Goal: Complete application form: Complete application form

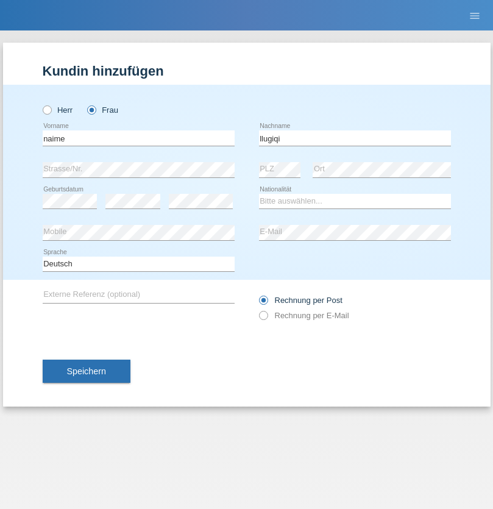
type input "llugiqi"
select select "CH"
radio input "true"
click at [138, 138] on input "text" at bounding box center [139, 137] width 192 height 15
type input "Manuel"
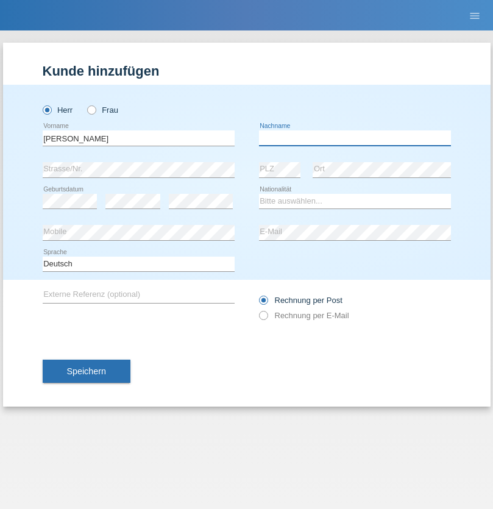
click at [355, 138] on input "text" at bounding box center [355, 137] width 192 height 15
type input "Mattaboni"
select select "CH"
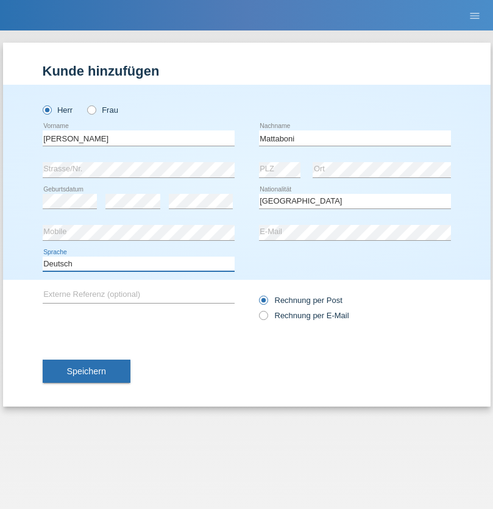
select select "en"
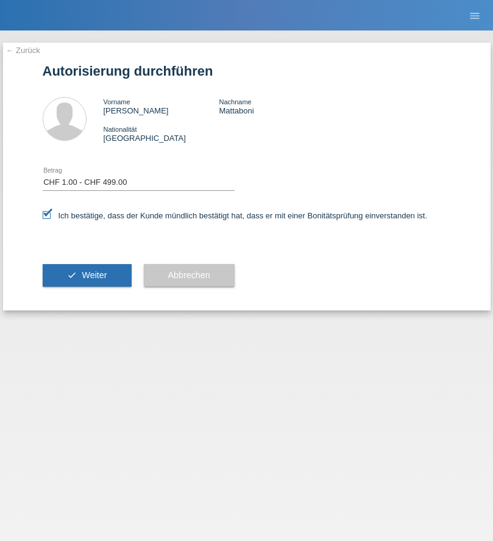
select select "1"
click at [87, 275] on span "Weiter" at bounding box center [94, 275] width 25 height 10
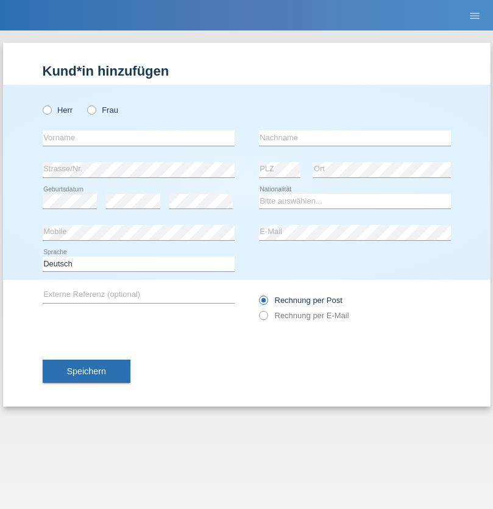
radio input "true"
click at [138, 138] on input "text" at bounding box center [139, 137] width 192 height 15
type input "Melin"
click at [355, 138] on input "text" at bounding box center [355, 137] width 192 height 15
type input "Mirtoski"
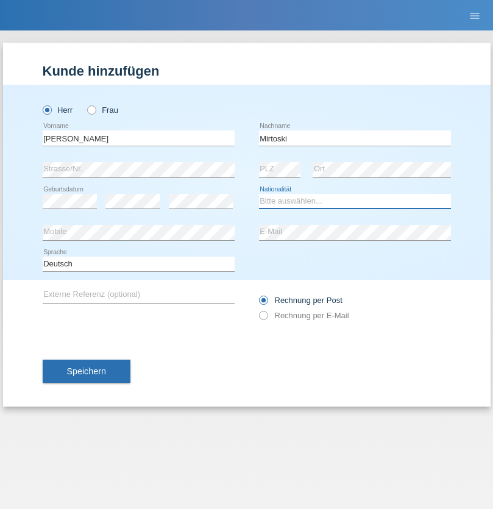
select select "MK"
select select "C"
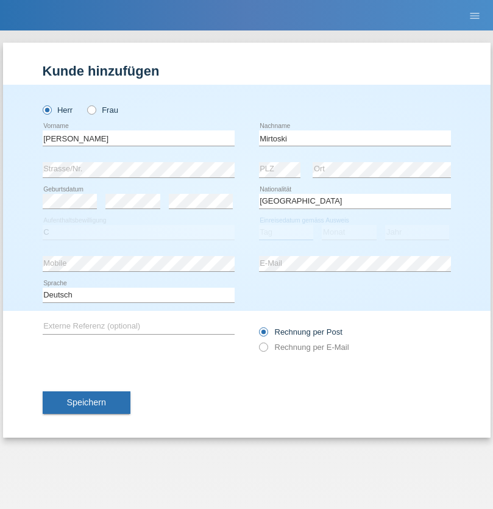
select select "16"
select select "02"
select select "1999"
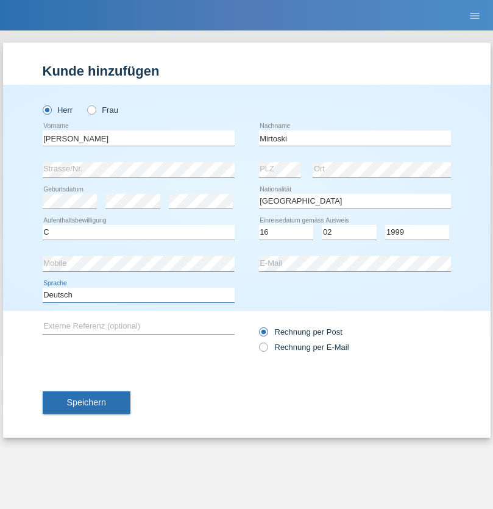
select select "en"
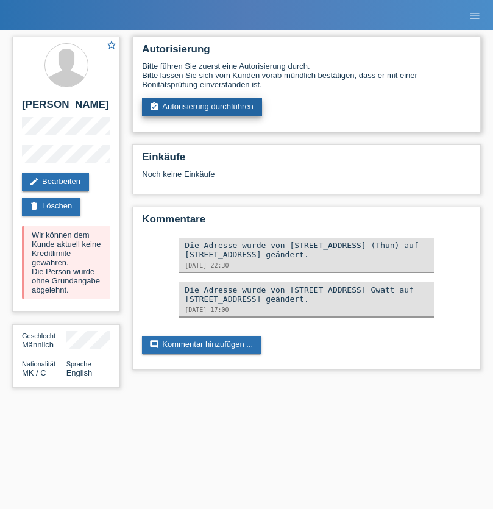
click at [202, 107] on link "assignment_turned_in Autorisierung durchführen" at bounding box center [202, 107] width 120 height 18
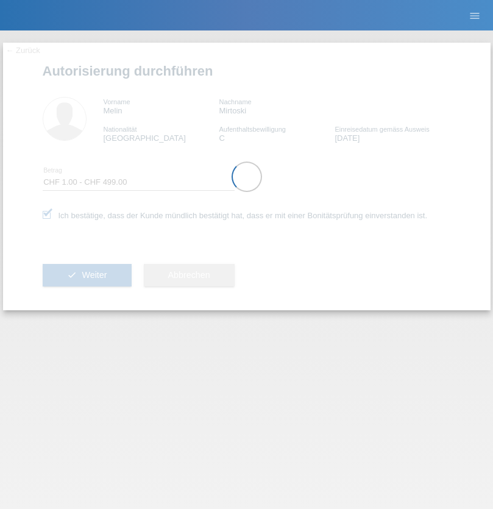
select select "1"
